Goal: Information Seeking & Learning: Understand process/instructions

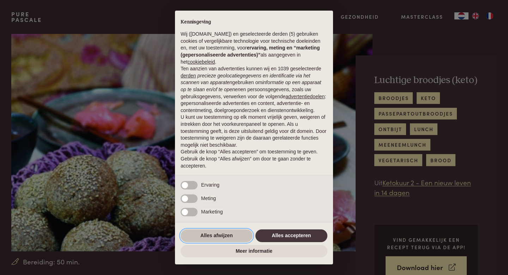
click at [211, 242] on button "Alles afwijzen" at bounding box center [217, 235] width 72 height 13
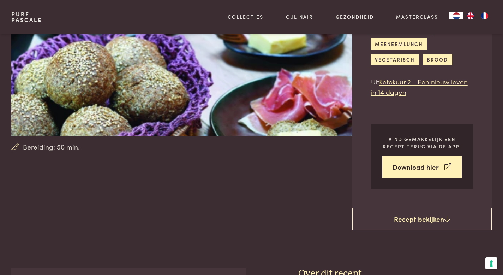
scroll to position [111, 0]
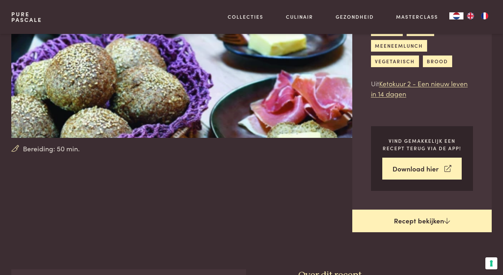
click at [409, 211] on link "Recept bekijken" at bounding box center [422, 220] width 140 height 23
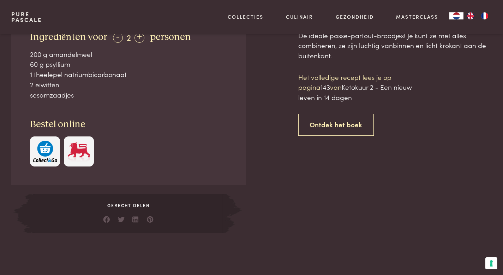
scroll to position [368, 0]
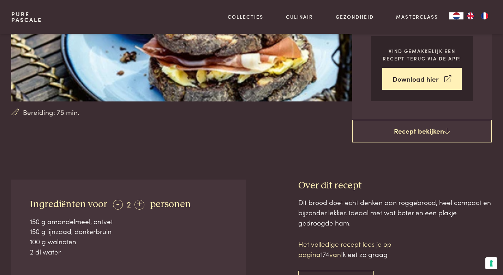
scroll to position [148, 0]
